Goal: Answer question/provide support: Answer question/provide support

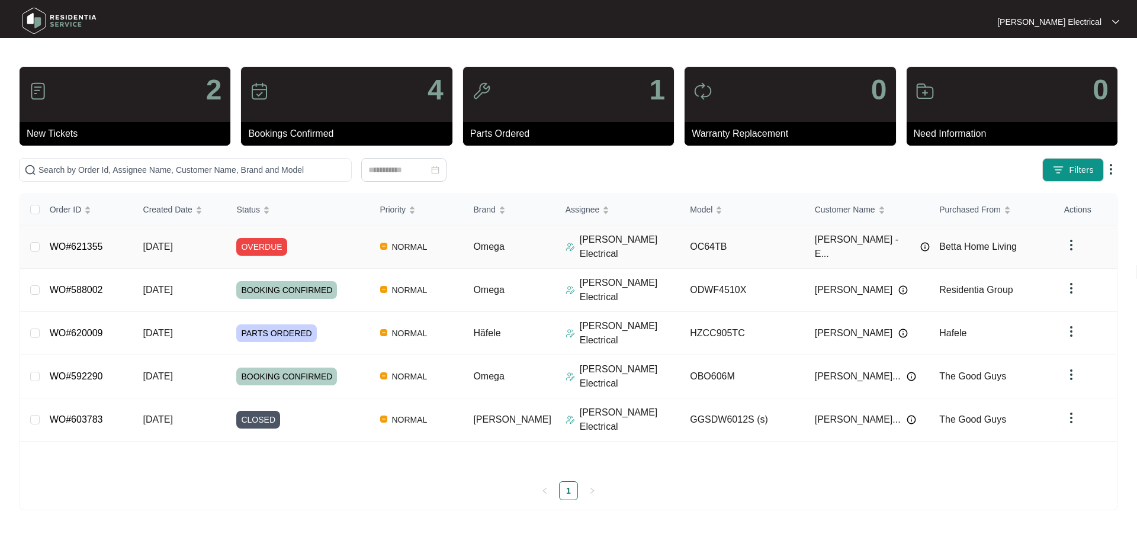
click at [411, 247] on span "NORMAL" at bounding box center [409, 247] width 45 height 14
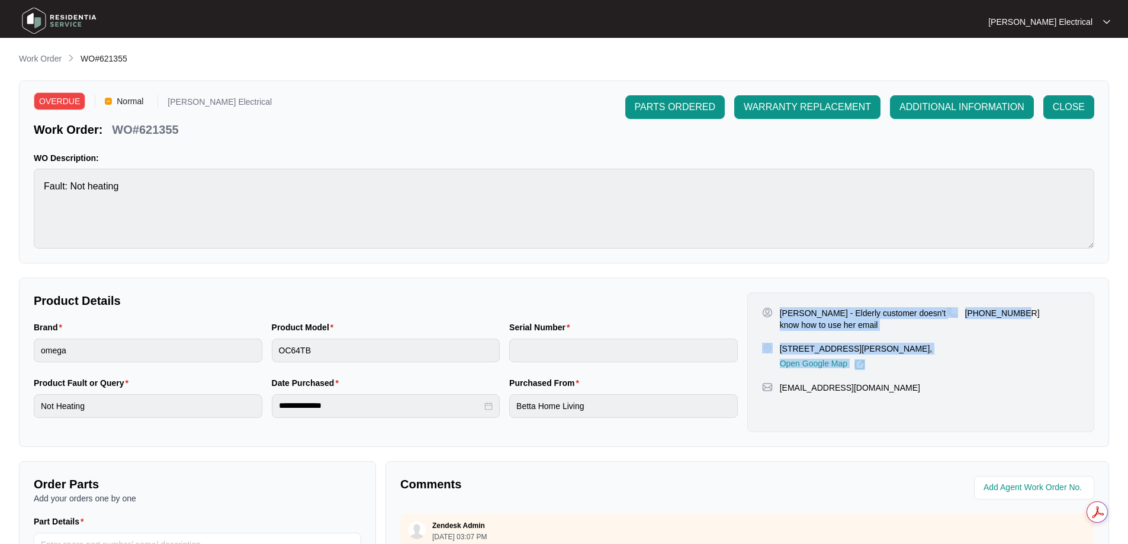
drag, startPoint x: 777, startPoint y: 312, endPoint x: 1019, endPoint y: 313, distance: 242.7
click at [1019, 313] on div "[PERSON_NAME] - Elderly customer doesn't know how to use her email [STREET_ADDR…" at bounding box center [920, 338] width 317 height 63
click at [918, 340] on div "[PERSON_NAME] - Elderly customer doesn't know how to use her email [STREET_ADDR…" at bounding box center [854, 338] width 185 height 63
click at [804, 326] on p "[PERSON_NAME] - Elderly customer doesn't know how to use her email" at bounding box center [864, 319] width 168 height 24
drag, startPoint x: 777, startPoint y: 314, endPoint x: 851, endPoint y: 318, distance: 73.5
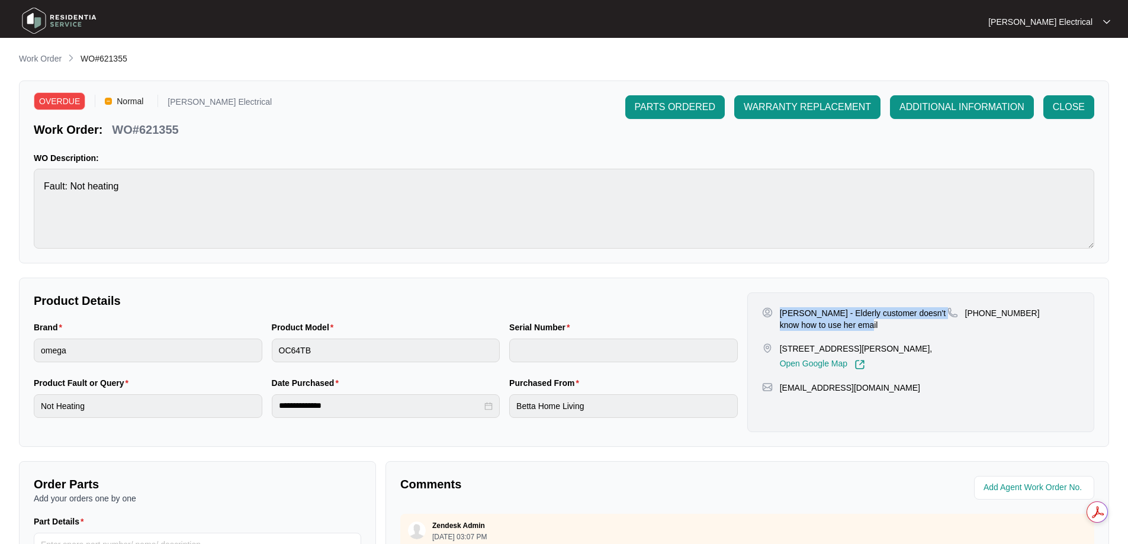
click at [890, 325] on div "[PERSON_NAME] - Elderly customer doesn't know how to use her email" at bounding box center [854, 319] width 185 height 24
copy p "[PERSON_NAME] - Elderly customer doesn't know how to use her email"
drag, startPoint x: 970, startPoint y: 311, endPoint x: 1026, endPoint y: 307, distance: 56.4
click at [1026, 307] on div "[PHONE_NUMBER]" at bounding box center [1013, 313] width 132 height 12
copy p "61411181463"
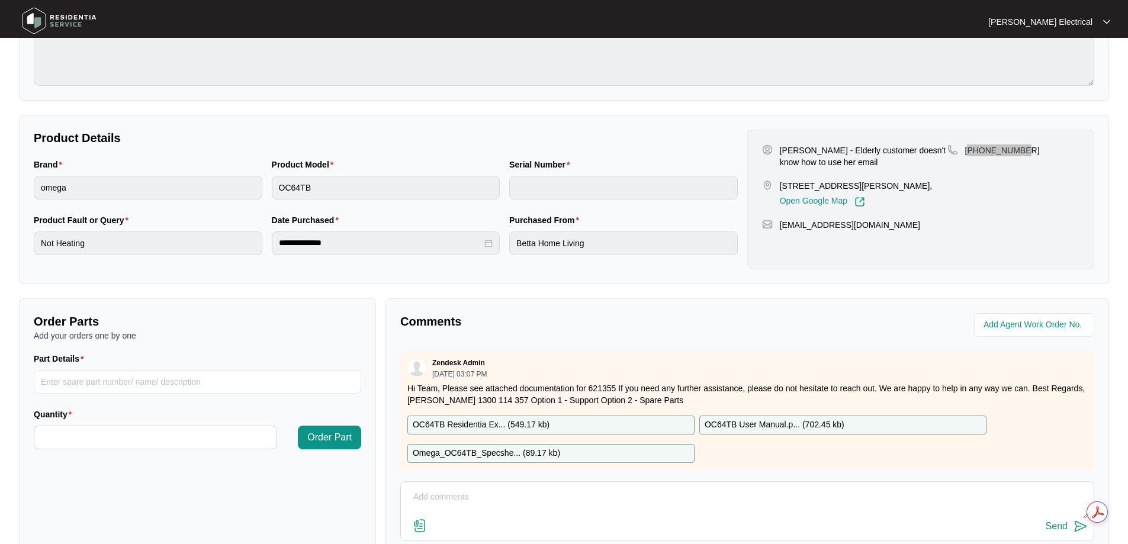
scroll to position [242, 0]
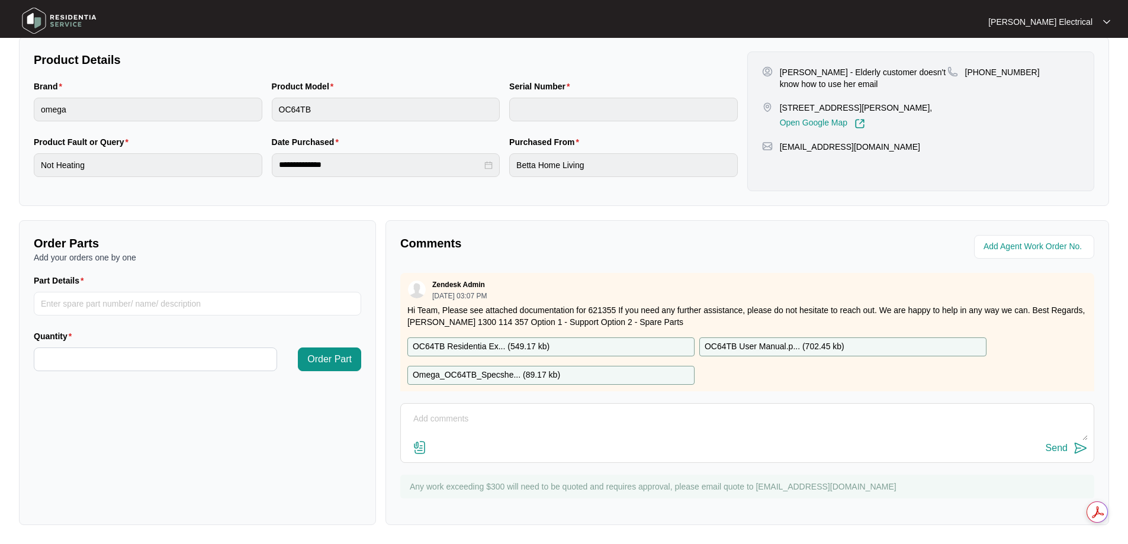
click at [451, 419] on textarea at bounding box center [747, 425] width 681 height 31
type textarea "t"
type textarea "This is scheduled for [DATE]"
drag, startPoint x: 1082, startPoint y: 447, endPoint x: 1075, endPoint y: 521, distance: 74.3
click at [1082, 448] on img at bounding box center [1080, 448] width 14 height 14
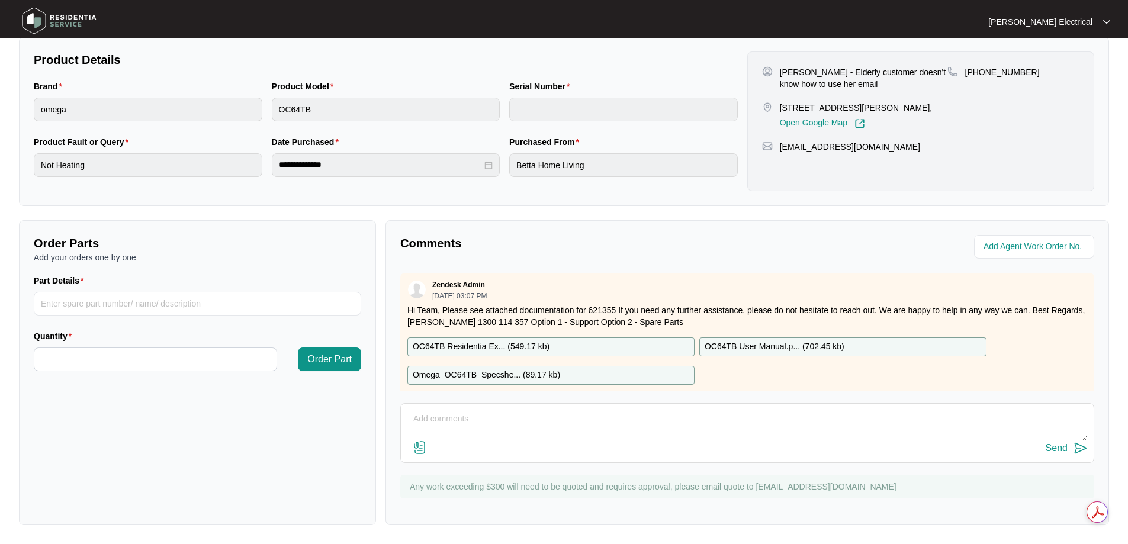
click at [511, 420] on textarea at bounding box center [747, 425] width 681 height 31
type textarea "Hi this is booked in for [DATE] with [PERSON_NAME]! She is so cute :)"
click at [1079, 445] on img at bounding box center [1080, 448] width 14 height 14
